Goal: Transaction & Acquisition: Book appointment/travel/reservation

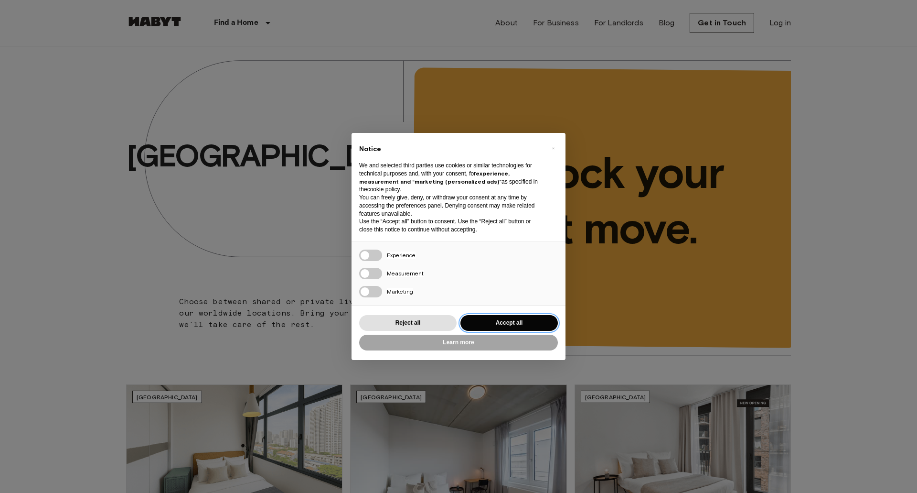
click at [525, 325] on button "Accept all" at bounding box center [509, 323] width 97 height 16
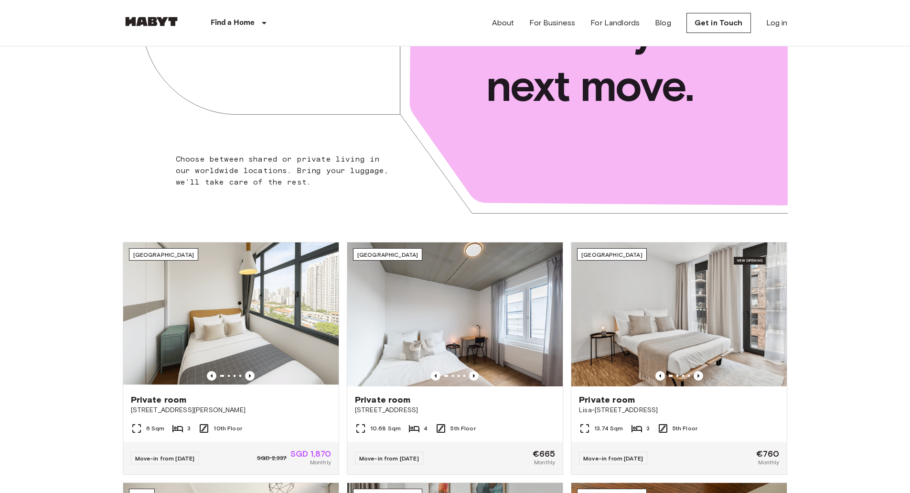
scroll to position [143, 0]
click at [597, 274] on img at bounding box center [678, 314] width 215 height 144
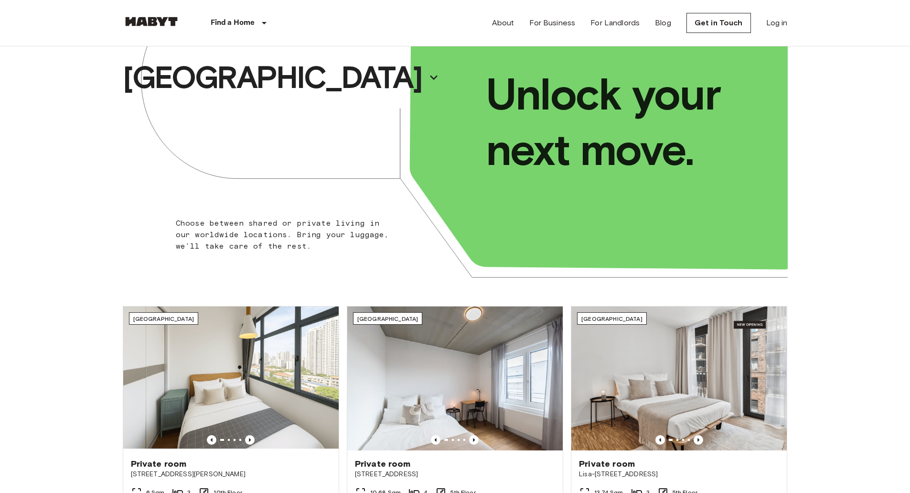
scroll to position [0, 0]
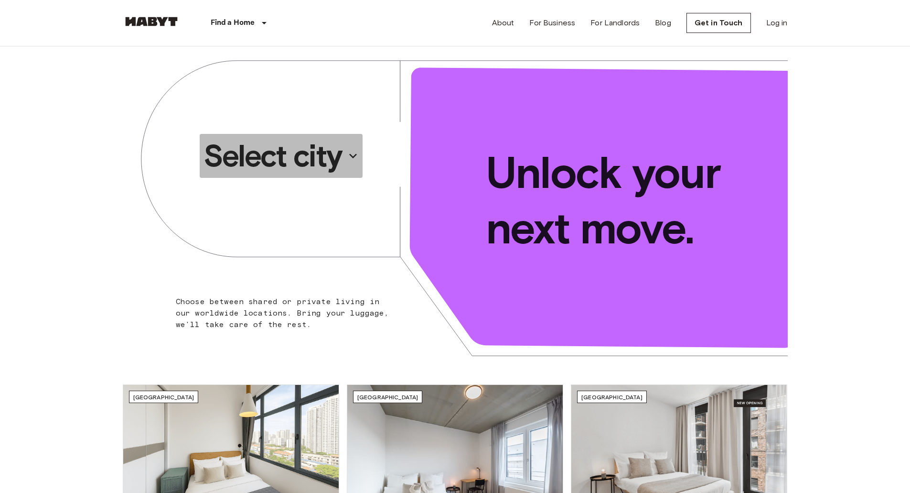
click at [346, 159] on icon "button" at bounding box center [352, 155] width 15 height 15
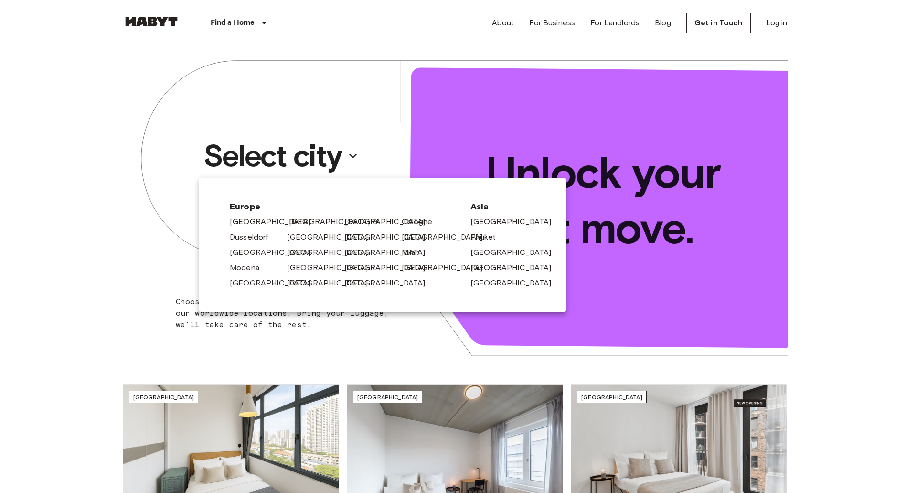
click at [299, 221] on link "[GEOGRAPHIC_DATA]" at bounding box center [334, 221] width 91 height 11
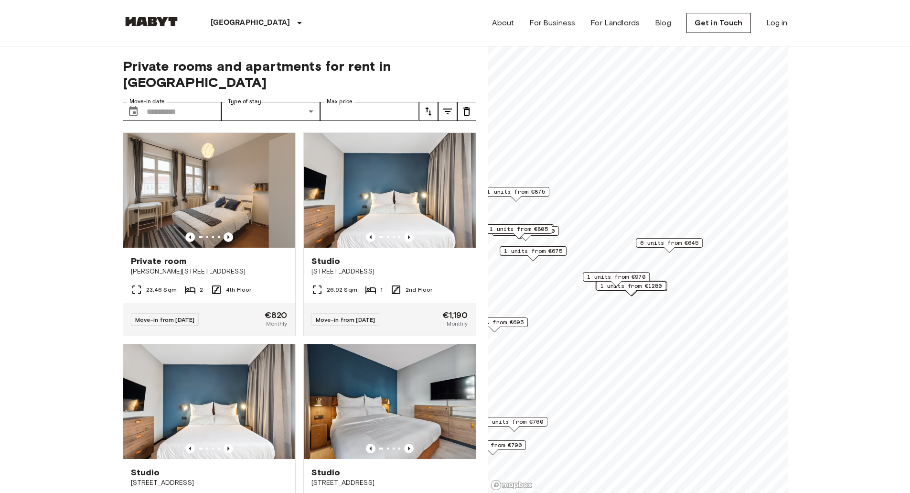
click at [628, 276] on span "1 units from €970" at bounding box center [616, 276] width 58 height 9
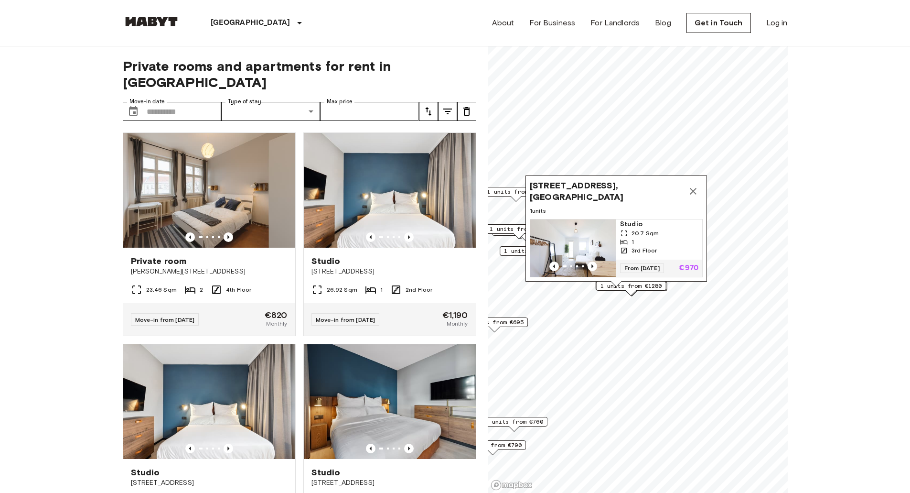
click at [650, 283] on div "Archibaldweg 12, 10317 Berlin, GER 1 units Studio 20.7 Sqm 1 3rd Floor From 04 …" at bounding box center [617, 230] width 182 height 111
click at [650, 290] on div "1 units from €1280" at bounding box center [631, 288] width 70 height 15
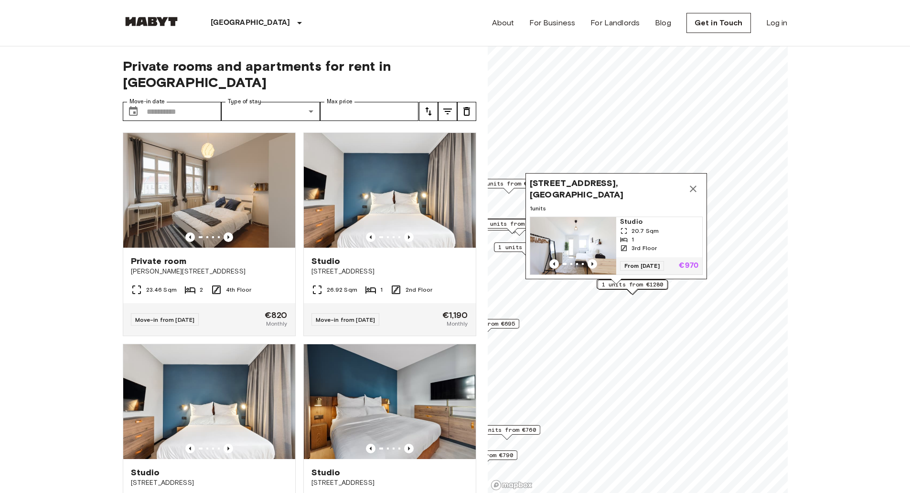
click at [632, 283] on div "Archibaldweg 12, 10317 Berlin, GER 1 units Studio 20.7 Sqm 1 3rd Floor From 04 …" at bounding box center [617, 228] width 182 height 111
click at [698, 183] on icon "Map marker" at bounding box center [693, 188] width 11 height 11
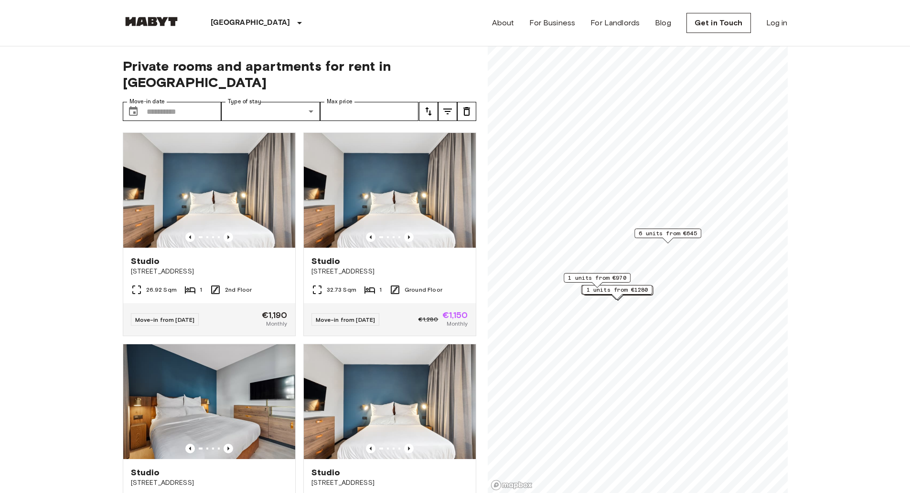
click at [635, 292] on span "1 units from €1280" at bounding box center [617, 289] width 62 height 9
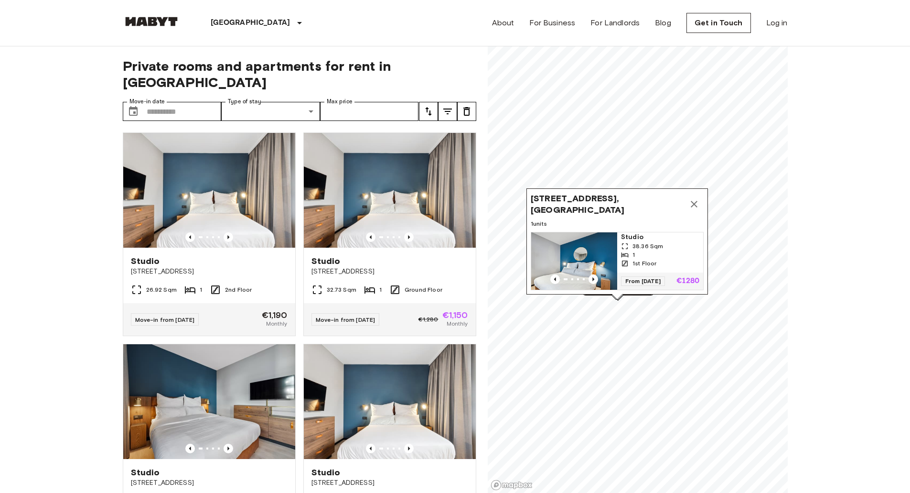
click at [588, 249] on img "Map marker" at bounding box center [574, 260] width 86 height 57
click at [148, 177] on img at bounding box center [209, 190] width 172 height 115
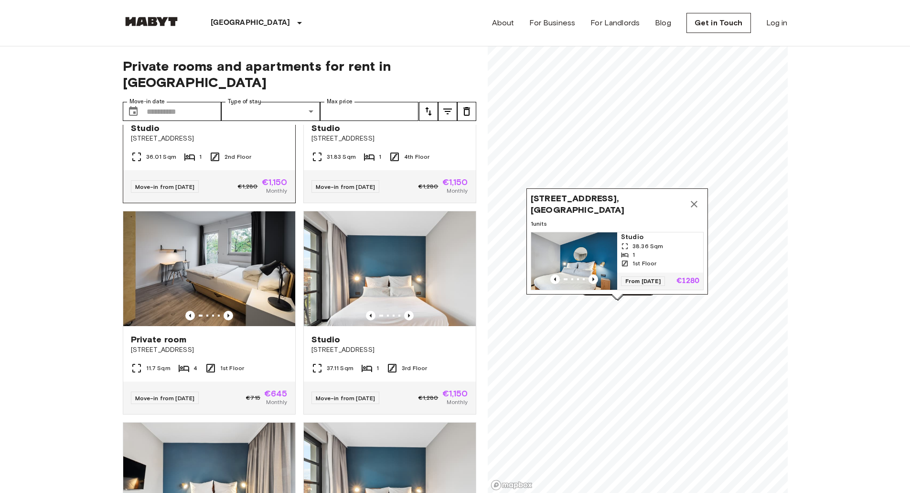
scroll to position [344, 0]
click at [253, 285] on img at bounding box center [209, 268] width 172 height 115
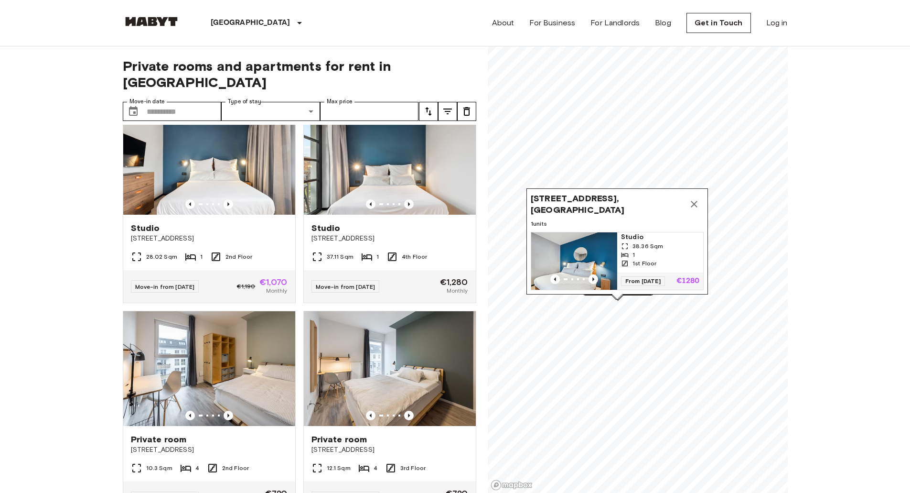
scroll to position [666, 0]
click at [378, 161] on img at bounding box center [390, 157] width 172 height 115
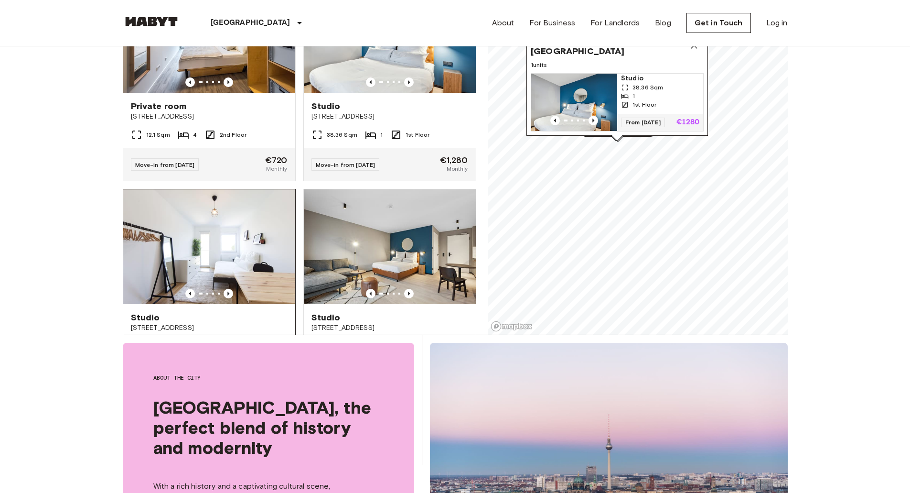
scroll to position [2017, 0]
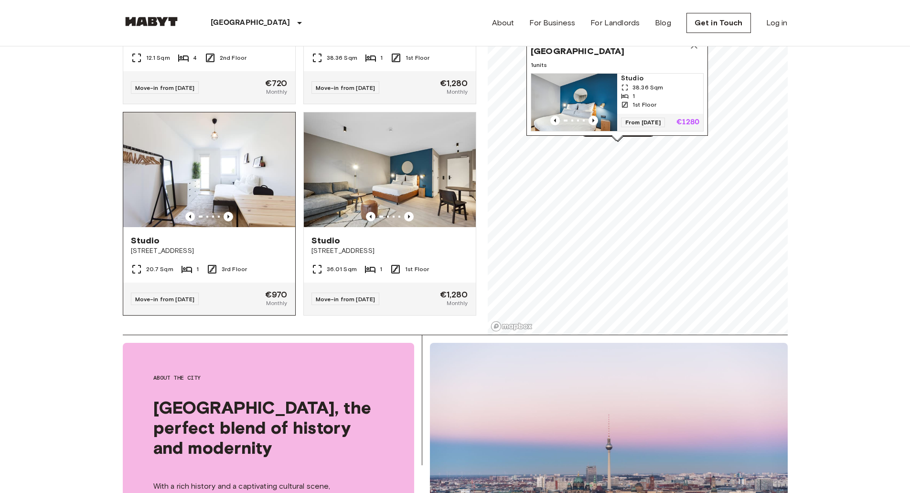
click at [204, 171] on img at bounding box center [209, 169] width 172 height 115
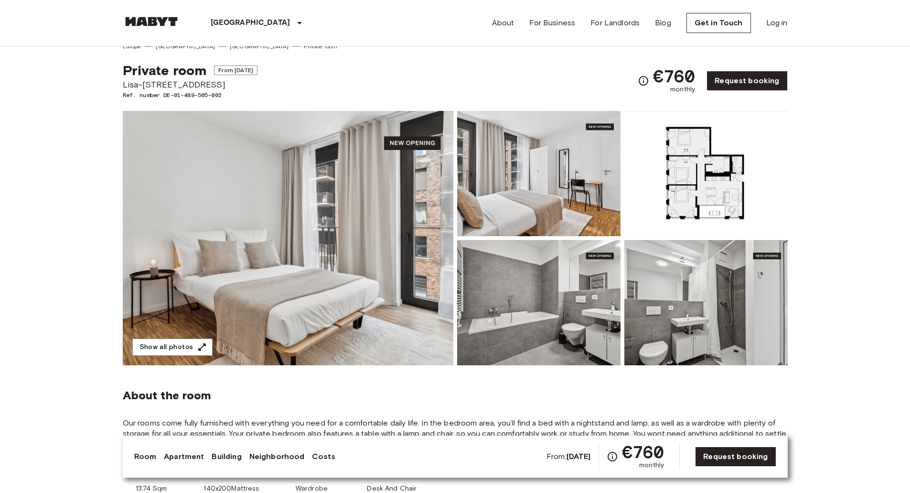
scroll to position [9, 0]
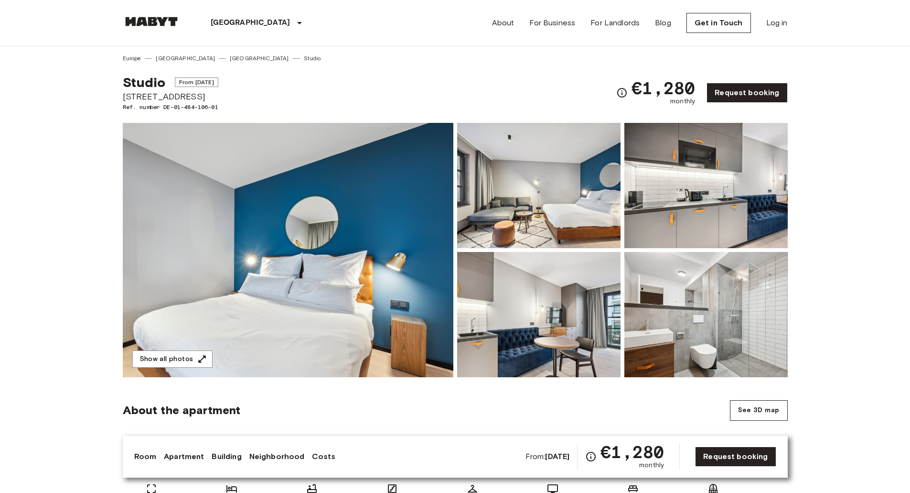
click at [381, 259] on img at bounding box center [288, 250] width 331 height 254
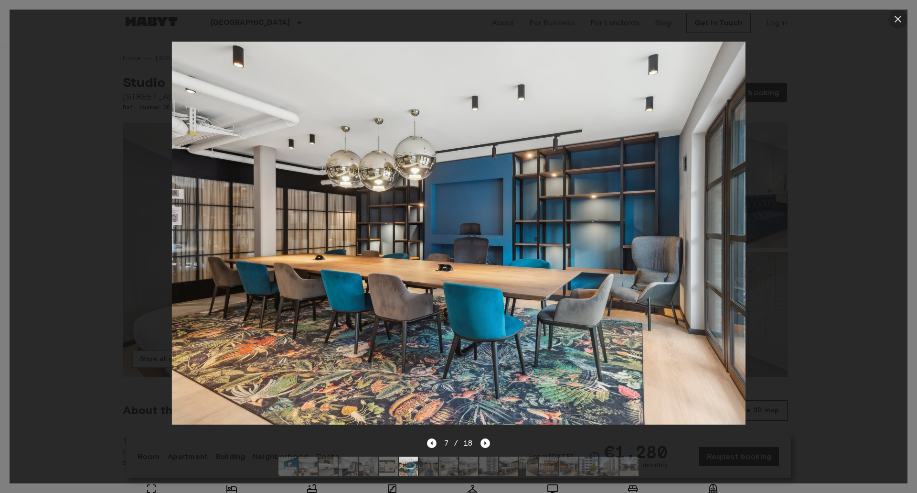
click at [897, 17] on icon "button" at bounding box center [898, 18] width 11 height 11
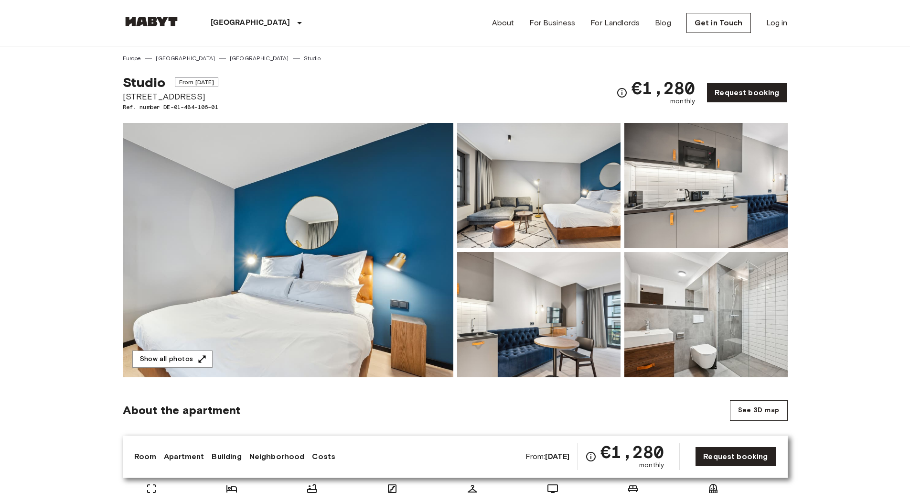
click at [558, 180] on img at bounding box center [538, 185] width 163 height 125
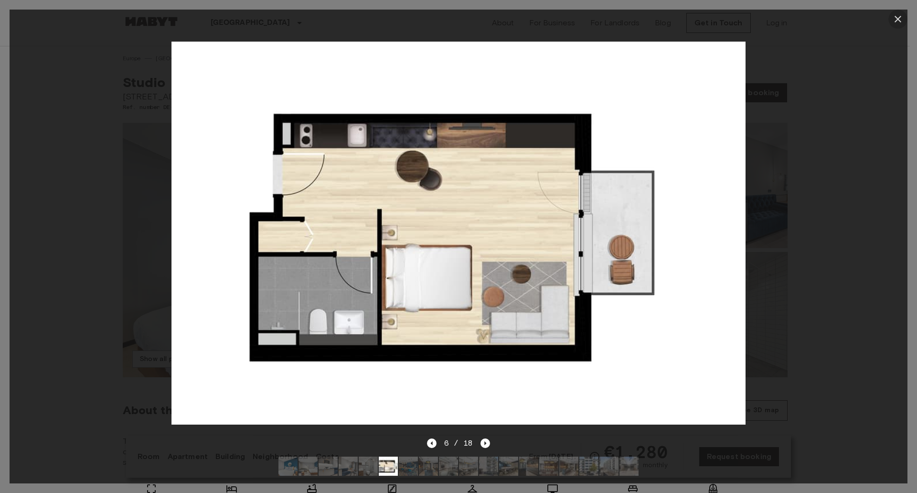
click at [897, 19] on icon "button" at bounding box center [898, 18] width 11 height 11
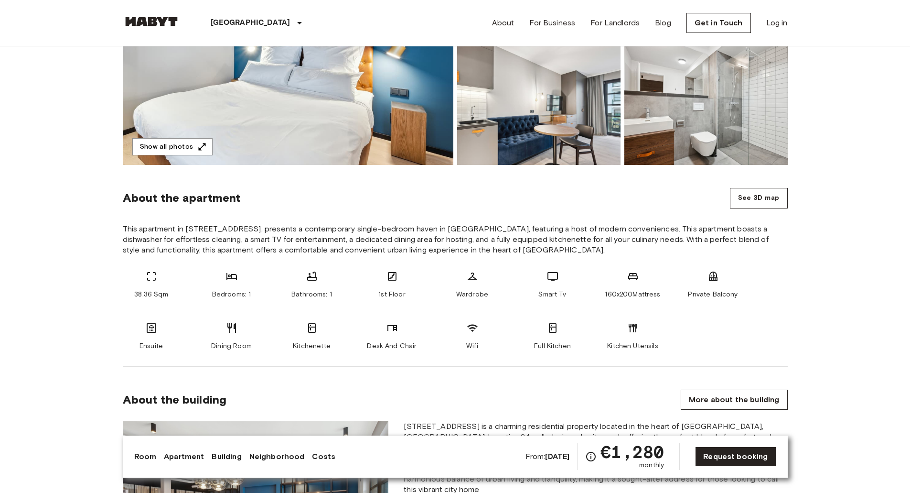
scroll to position [213, 0]
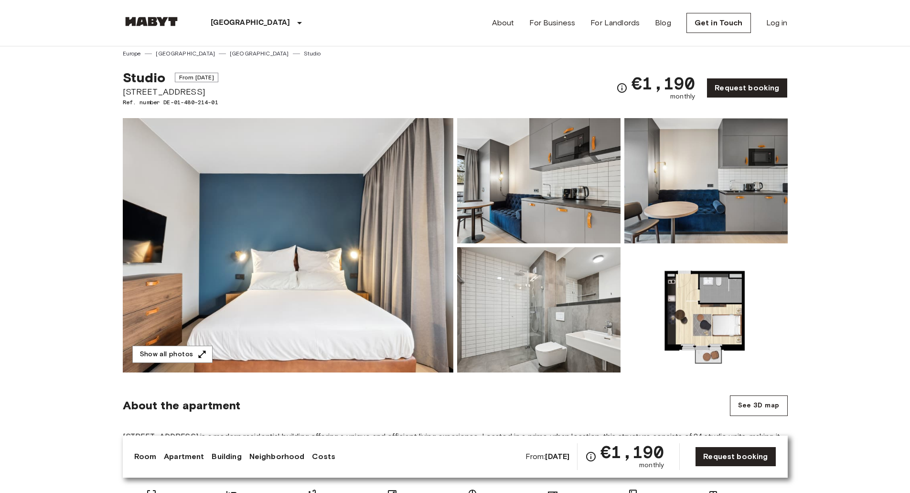
scroll to position [2, 0]
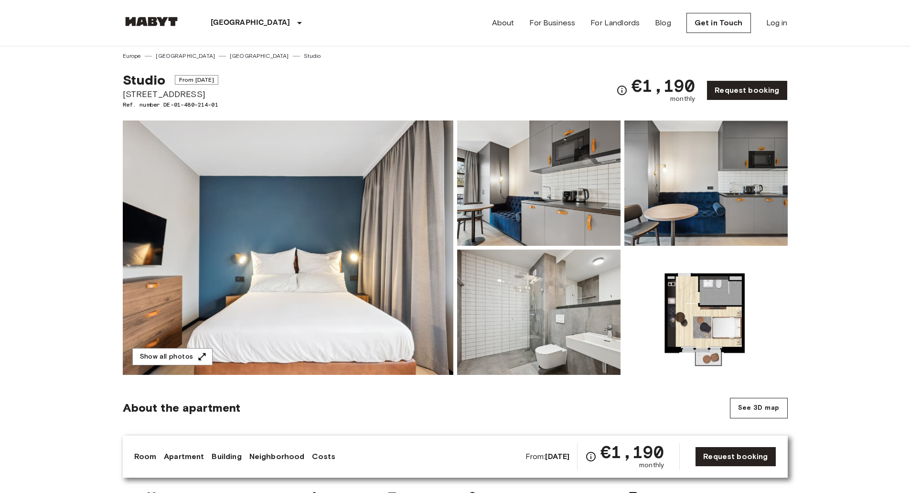
click at [689, 309] on img at bounding box center [705, 311] width 163 height 125
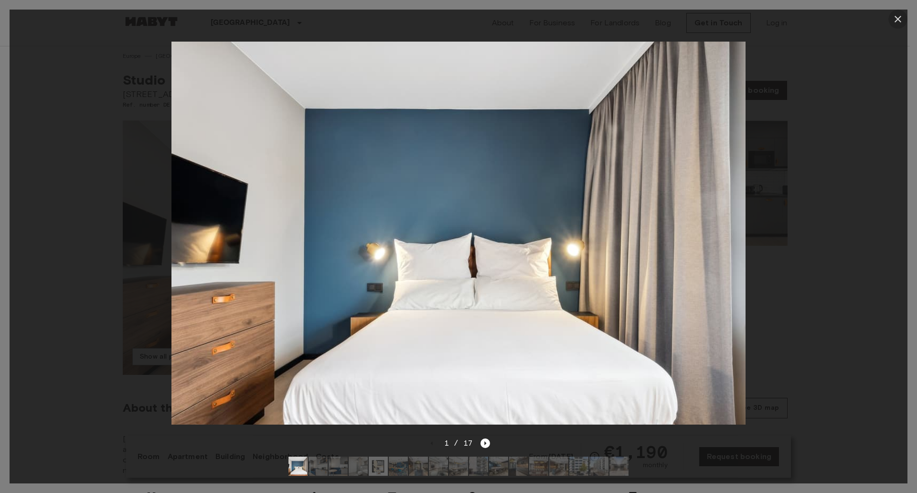
click at [902, 20] on icon "button" at bounding box center [898, 18] width 11 height 11
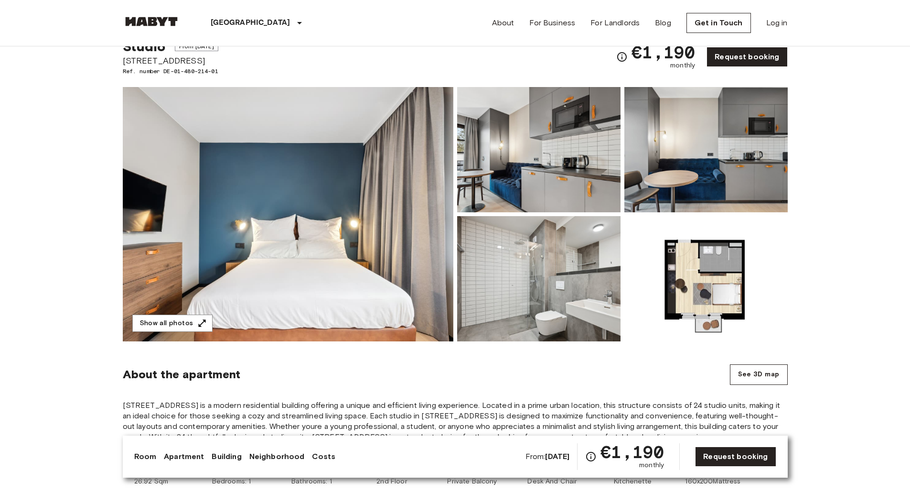
scroll to position [0, 0]
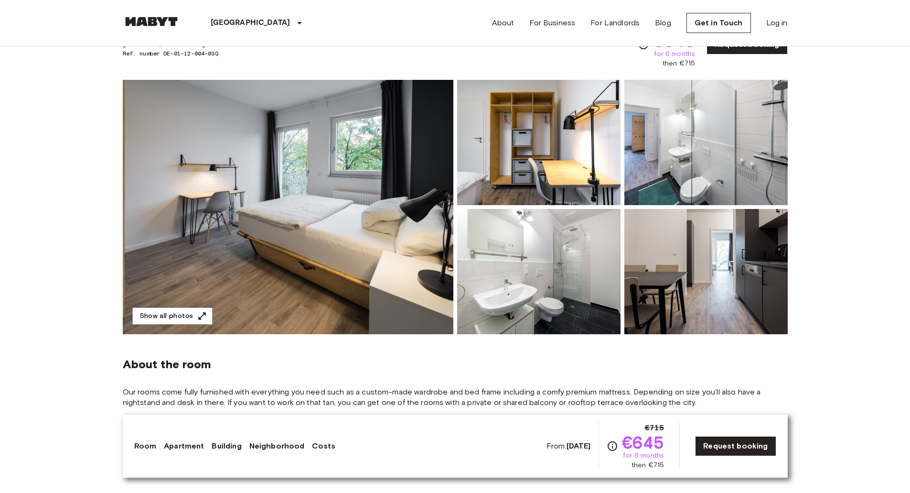
scroll to position [48, 0]
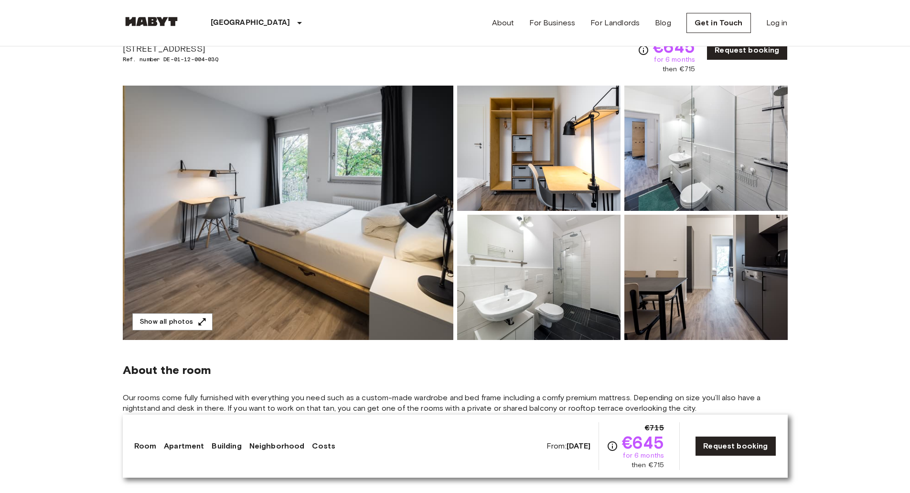
click at [326, 199] on img at bounding box center [288, 213] width 331 height 254
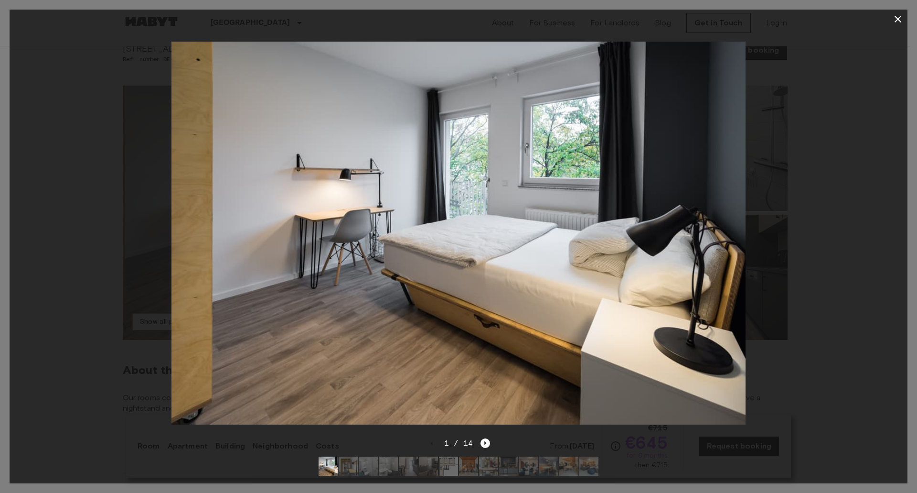
click at [118, 94] on div at bounding box center [459, 233] width 898 height 409
click at [898, 14] on icon "button" at bounding box center [898, 18] width 11 height 11
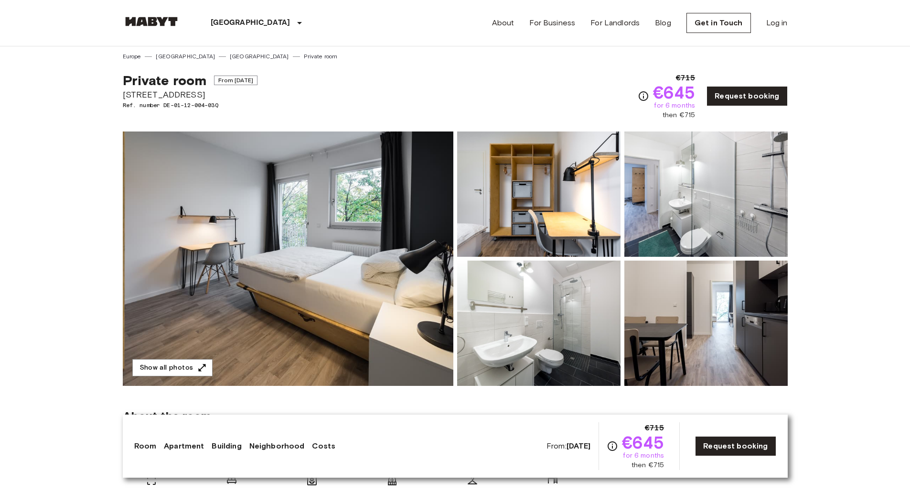
scroll to position [0, 0]
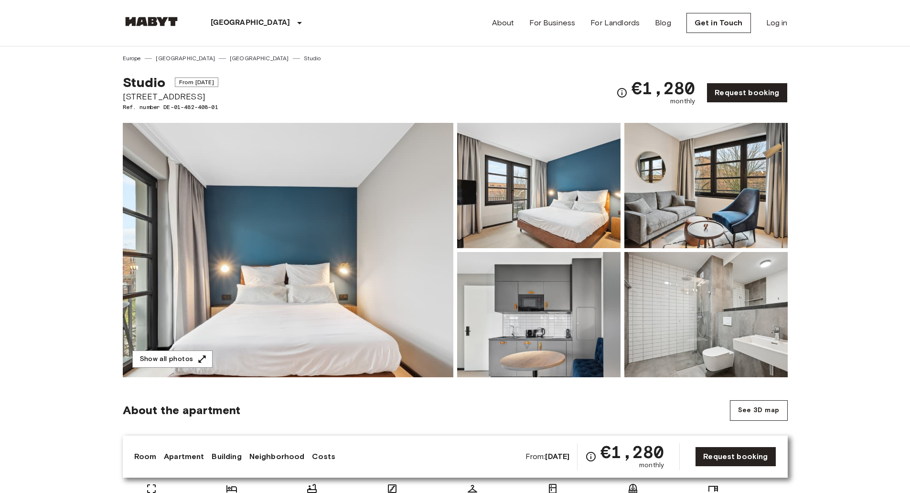
click at [332, 225] on img at bounding box center [288, 250] width 331 height 254
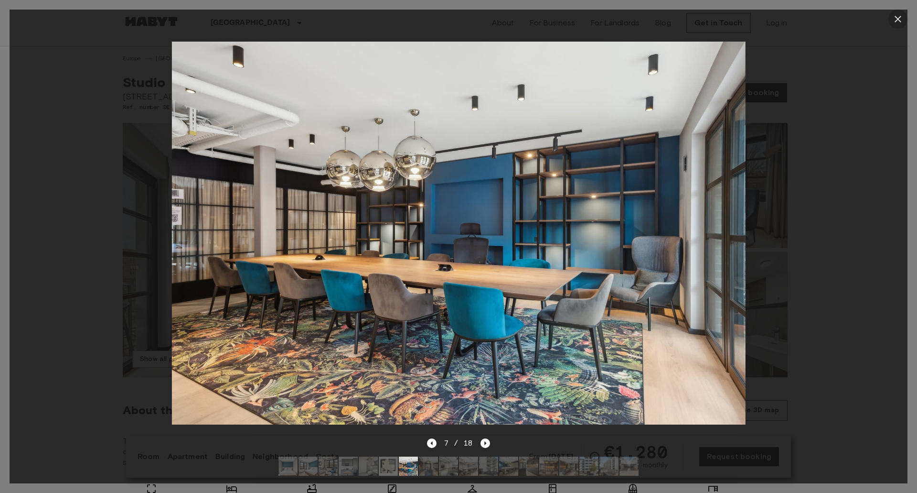
click at [897, 20] on icon "button" at bounding box center [898, 18] width 11 height 11
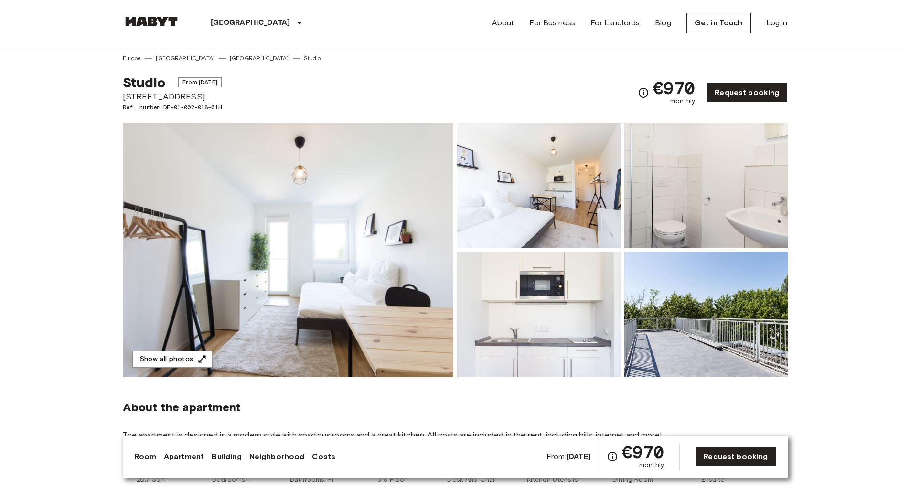
click at [284, 221] on img at bounding box center [288, 250] width 331 height 254
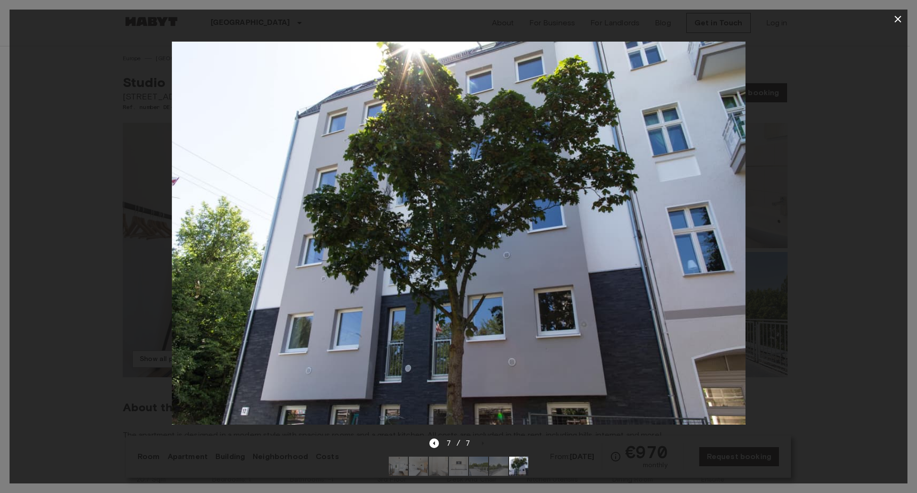
click at [898, 20] on icon "button" at bounding box center [898, 19] width 7 height 7
